Goal: Task Accomplishment & Management: Use online tool/utility

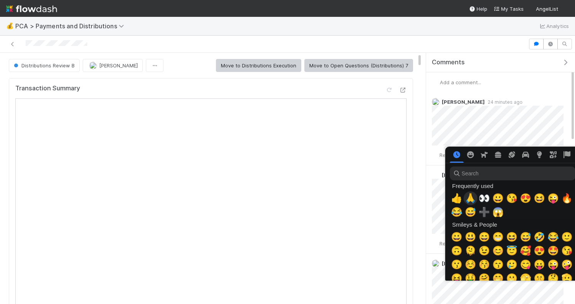
click at [469, 196] on span "🙏" at bounding box center [470, 198] width 11 height 11
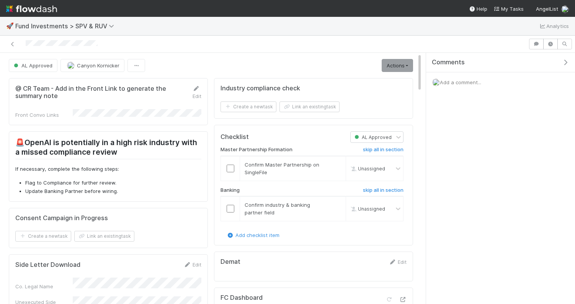
click at [167, 179] on li "Flag to Compliance for further review." at bounding box center [113, 183] width 176 height 8
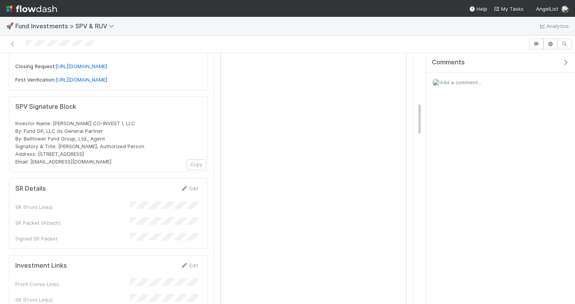
scroll to position [483, 0]
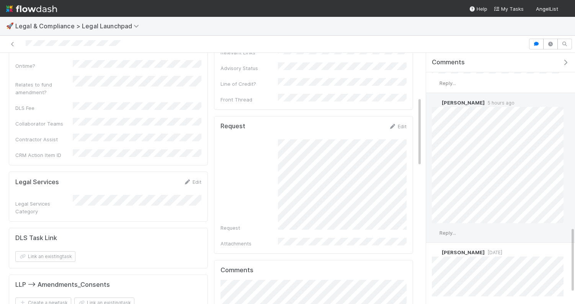
scroll to position [642, 0]
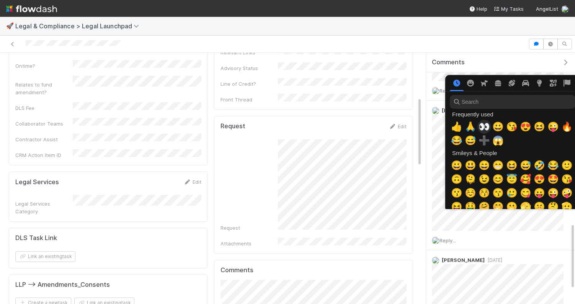
click at [483, 128] on span "👀" at bounding box center [484, 126] width 11 height 11
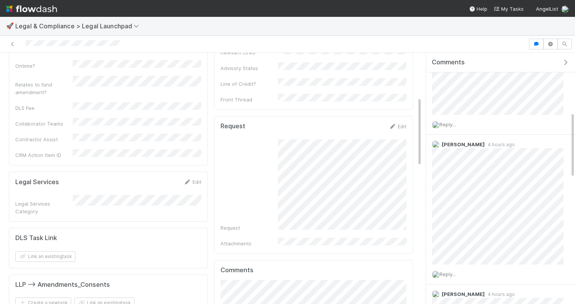
scroll to position [222, 0]
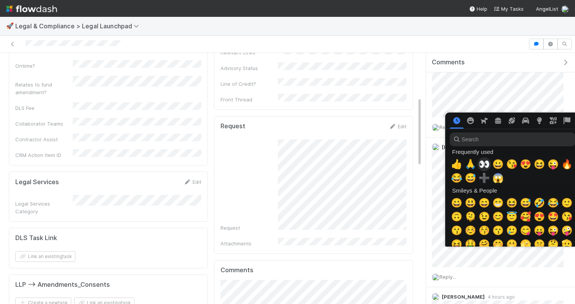
click at [483, 162] on span "👀" at bounding box center [484, 164] width 11 height 11
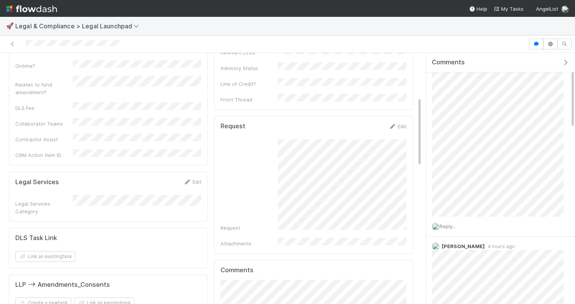
scroll to position [0, 0]
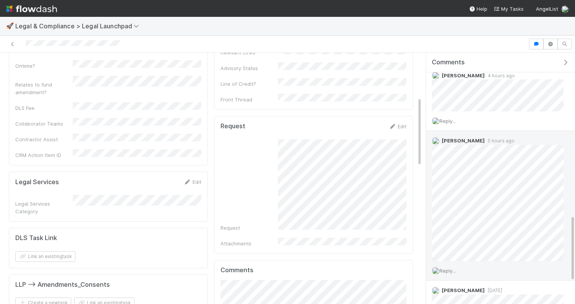
click at [453, 268] on span "Reply..." at bounding box center [448, 271] width 16 height 6
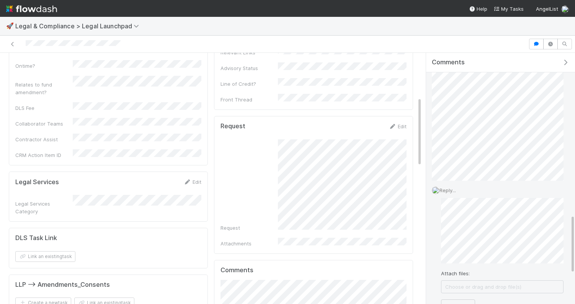
scroll to position [704, 0]
click at [456, 291] on button "Add Reply" at bounding box center [458, 293] width 34 height 13
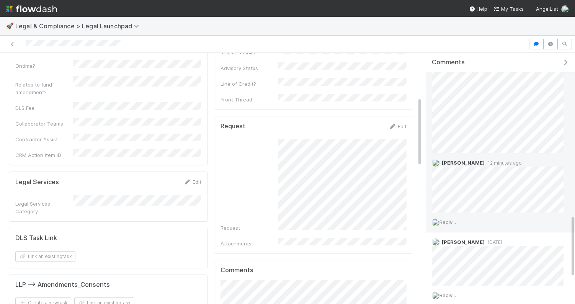
scroll to position [756, 0]
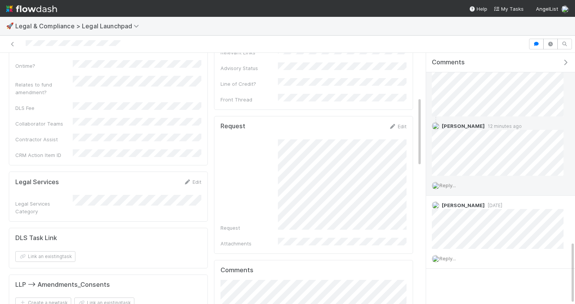
click at [450, 186] on div "Reply..." at bounding box center [497, 185] width 143 height 19
click at [449, 185] on span "Reply..." at bounding box center [448, 185] width 16 height 6
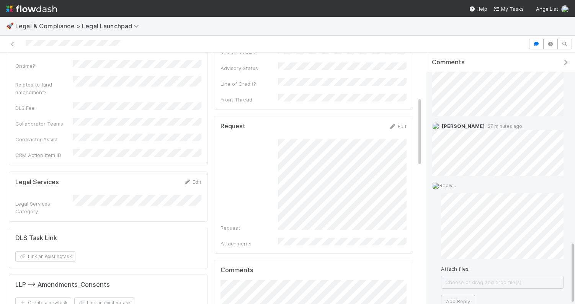
scroll to position [0, 0]
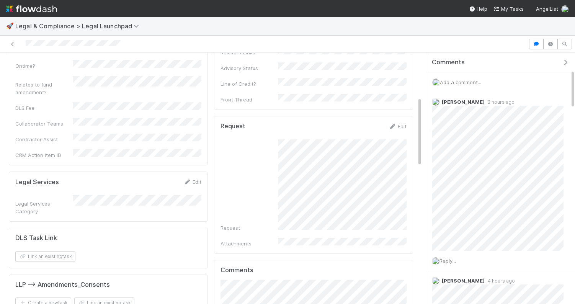
click at [472, 79] on span "Add a comment..." at bounding box center [460, 82] width 41 height 6
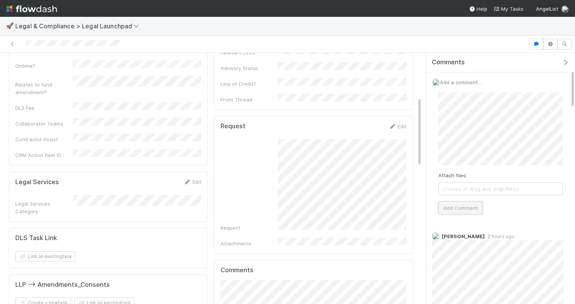
click at [469, 204] on button "Add Comment" at bounding box center [460, 207] width 44 height 13
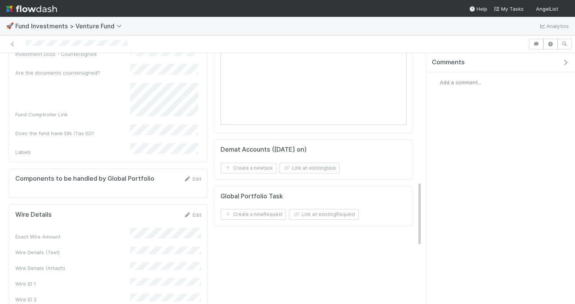
scroll to position [385, 0]
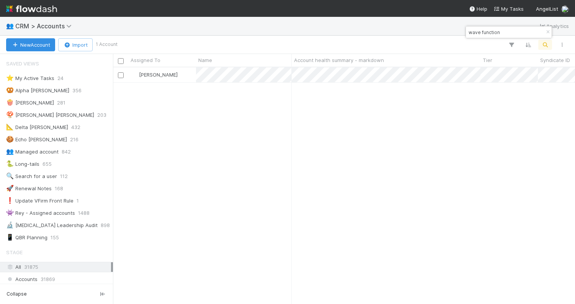
scroll to position [236, 462]
type input "wave function"
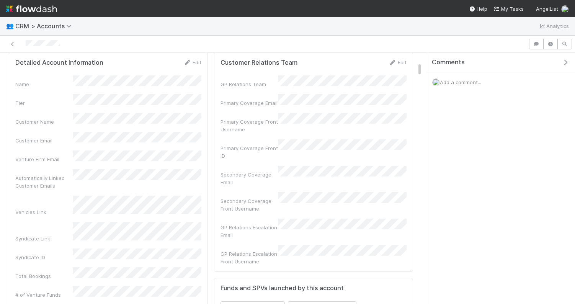
scroll to position [191, 0]
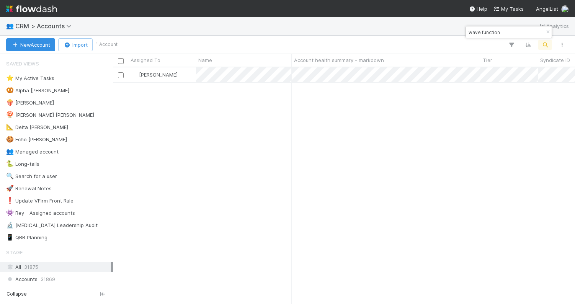
scroll to position [236, 462]
click at [501, 31] on input "wave function" at bounding box center [505, 32] width 77 height 9
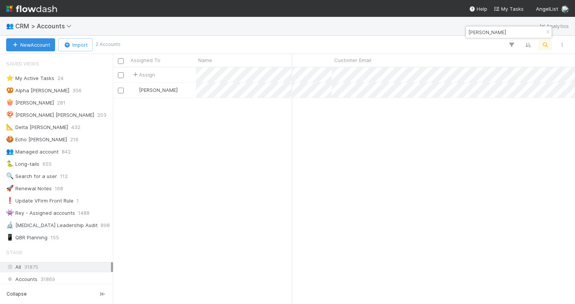
scroll to position [0, 532]
type input "daniel kagan"
click at [188, 93] on div "[PERSON_NAME]" at bounding box center [162, 90] width 68 height 15
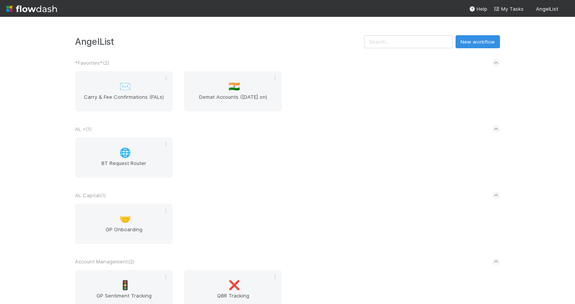
scroll to position [913, 0]
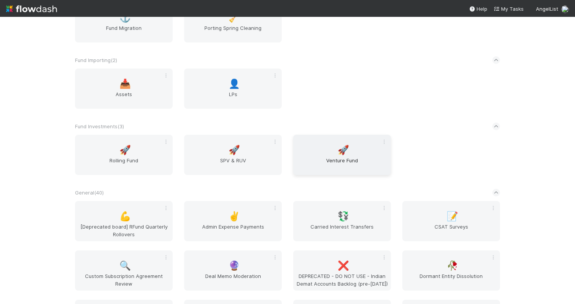
click at [321, 164] on span "Venture Fund" at bounding box center [342, 164] width 92 height 15
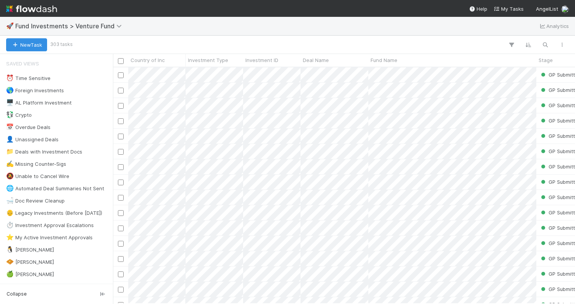
scroll to position [236, 462]
click at [434, 33] on div "🚀 Fund Investments > Venture Fund Analytics" at bounding box center [287, 26] width 575 height 18
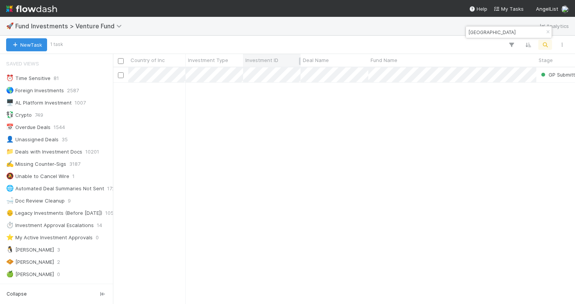
type input "ford street"
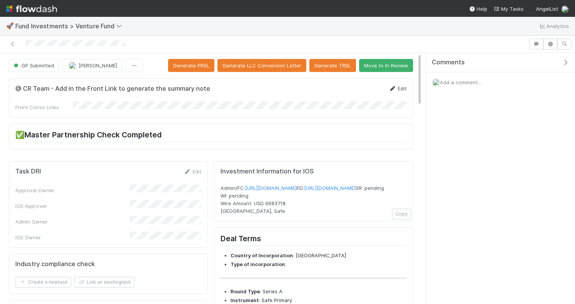
click at [401, 86] on link "Edit" at bounding box center [398, 88] width 18 height 6
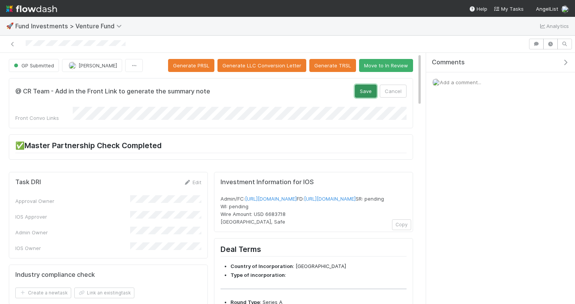
click at [368, 92] on button "Save" at bounding box center [366, 91] width 22 height 13
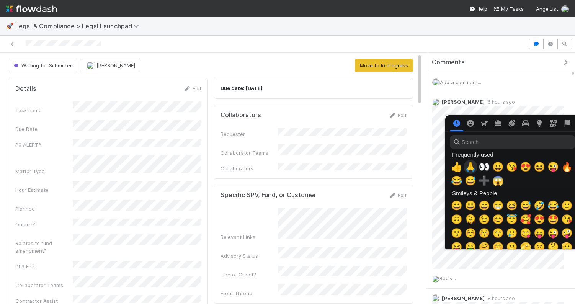
click at [469, 168] on span "🙏" at bounding box center [470, 167] width 11 height 11
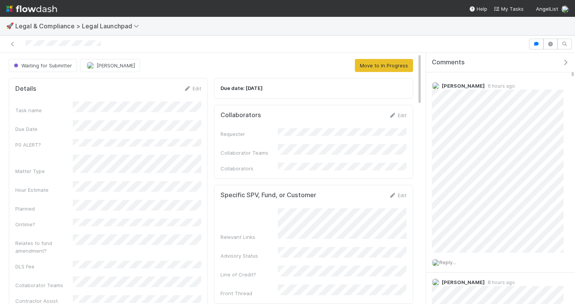
scroll to position [22, 0]
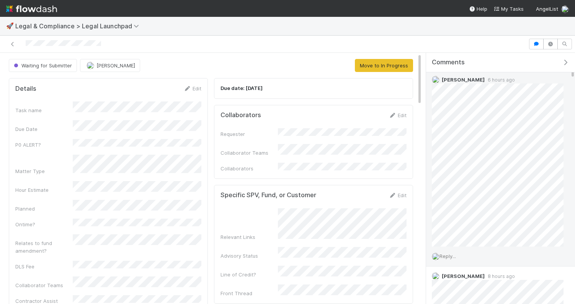
click at [455, 254] on span "Reply..." at bounding box center [448, 256] width 16 height 6
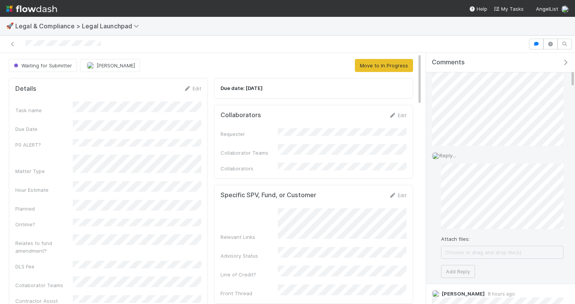
scroll to position [132, 0]
click at [454, 262] on button "Add Reply" at bounding box center [458, 262] width 34 height 13
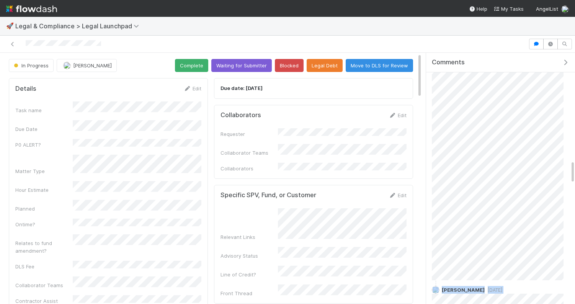
scroll to position [1152, 0]
